Goal: Find specific page/section: Find specific page/section

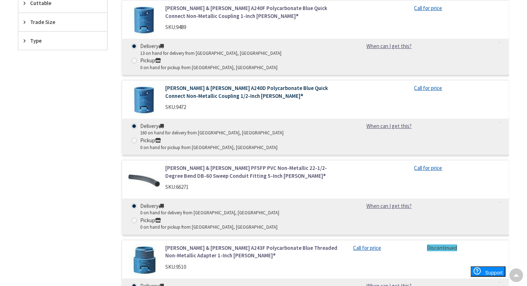
scroll to position [315, 0]
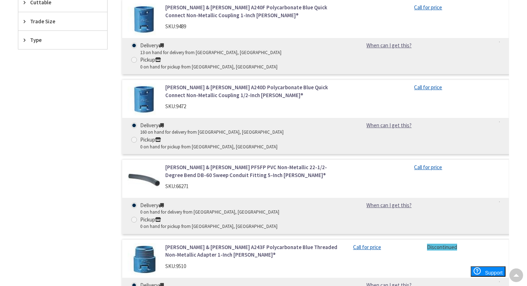
click at [233, 243] on link "[PERSON_NAME] & [PERSON_NAME] A243F Polycarbonate Blue Threaded Non-Metallic Ad…" at bounding box center [253, 250] width 177 height 15
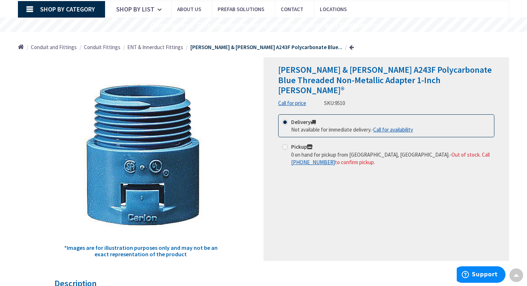
scroll to position [14, 0]
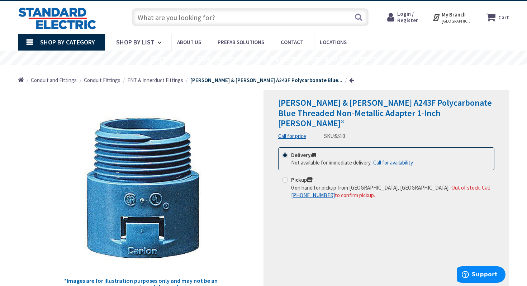
click at [153, 81] on span "ENT & Innerduct Fittings" at bounding box center [155, 80] width 56 height 7
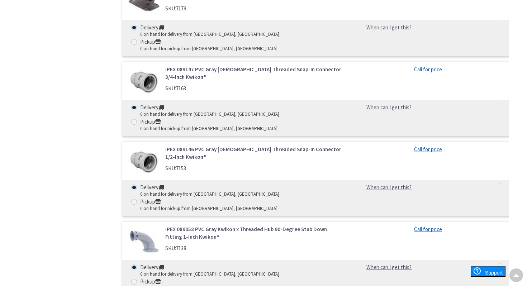
scroll to position [2251, 0]
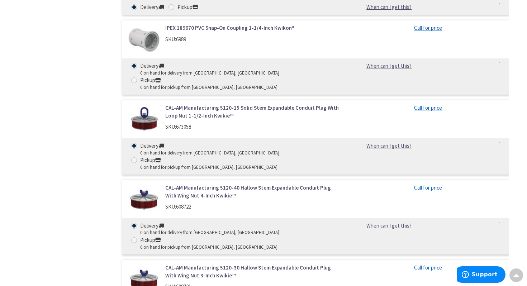
scroll to position [3232, 0]
